Goal: Find specific page/section: Find specific page/section

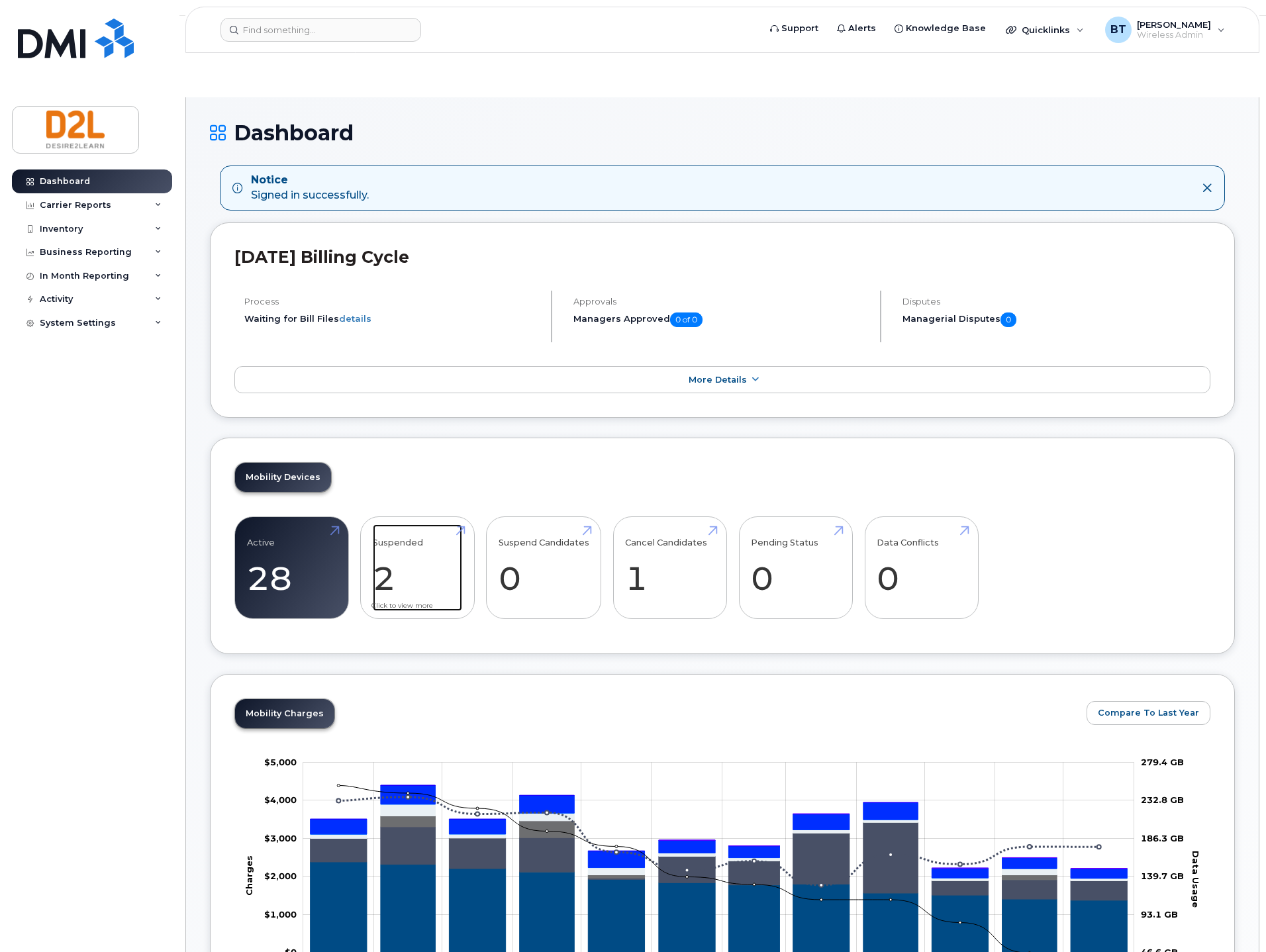
click at [407, 524] on link "Suspended 2 -82%" at bounding box center [417, 568] width 89 height 88
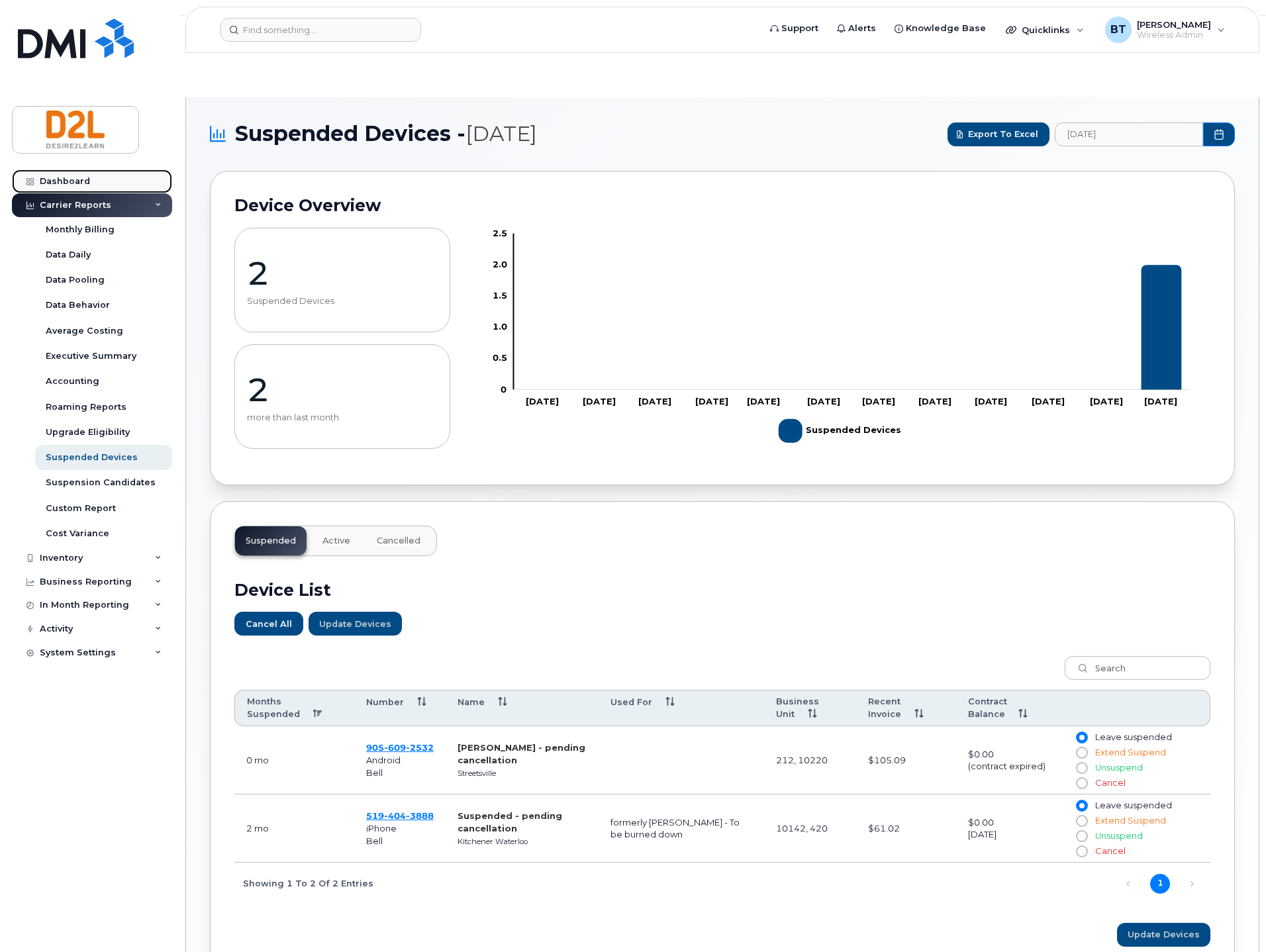
click at [76, 178] on div "Dashboard" at bounding box center [65, 181] width 51 height 10
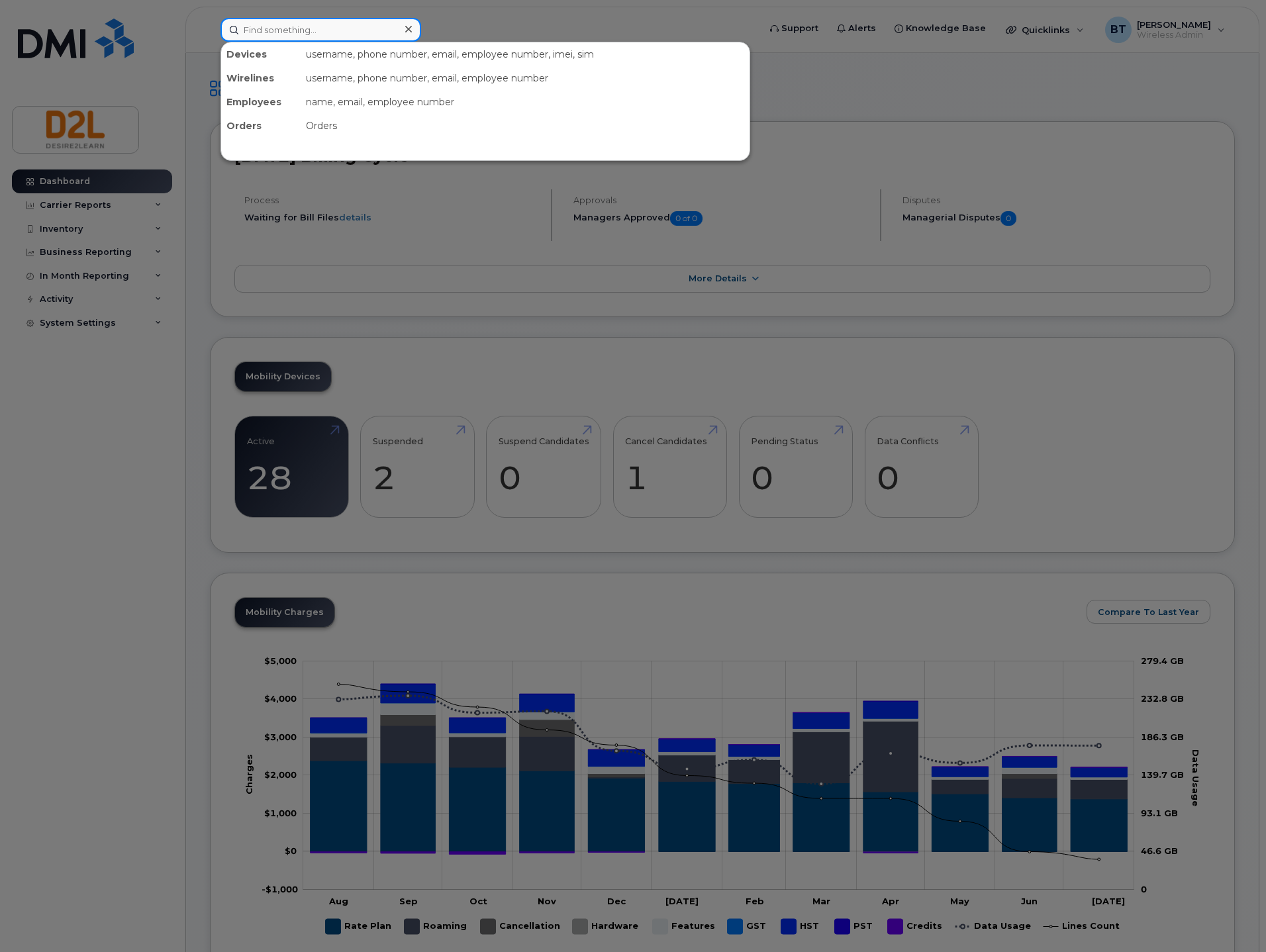
click at [269, 30] on input at bounding box center [321, 30] width 201 height 24
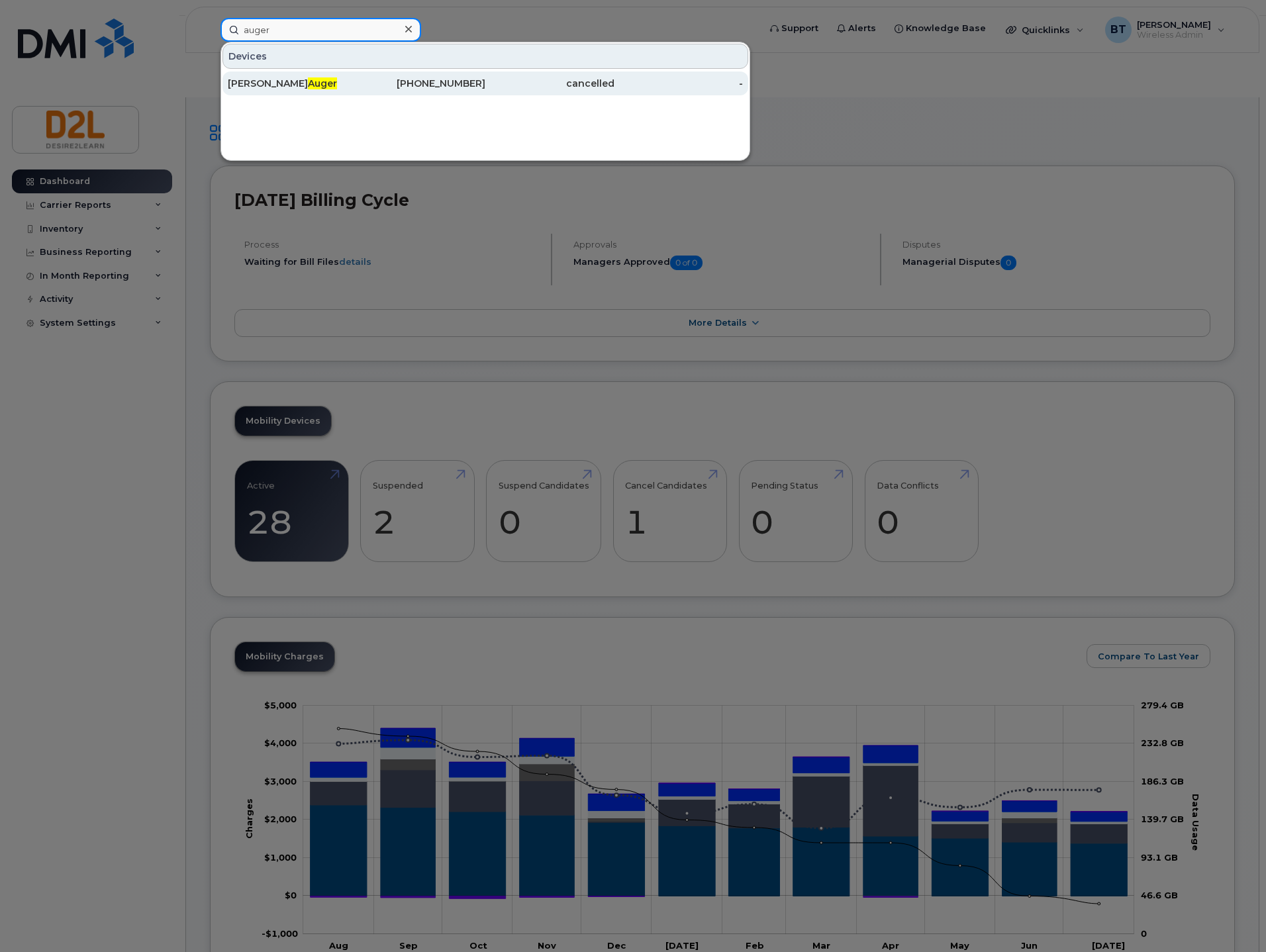
type input "auger"
click at [312, 85] on div "Jeremy Auger" at bounding box center [292, 83] width 129 height 13
